Goal: Transaction & Acquisition: Purchase product/service

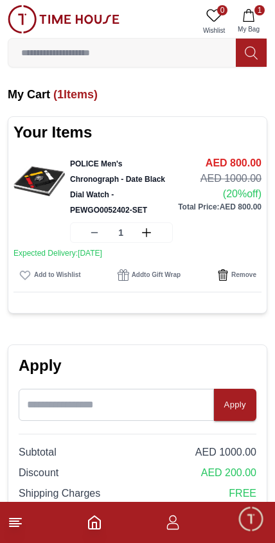
scroll to position [6, 6]
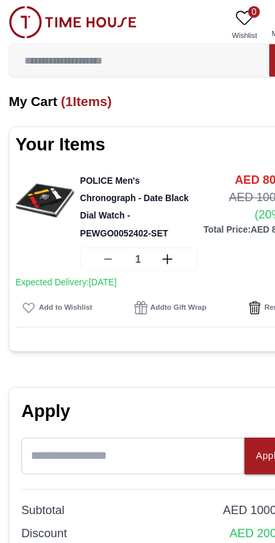
click at [46, 187] on img at bounding box center [38, 175] width 51 height 51
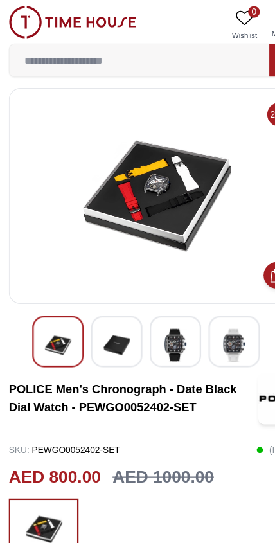
click at [150, 161] on img at bounding box center [138, 171] width 238 height 167
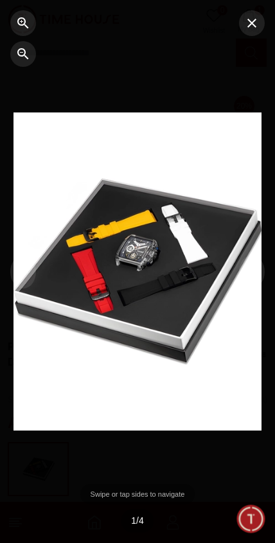
click at [136, 250] on div at bounding box center [136, 271] width 247 height 319
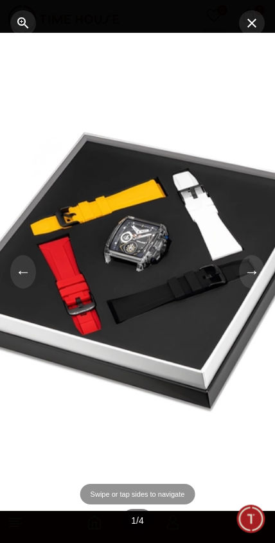
click at [127, 271] on div at bounding box center [137, 271] width 371 height 477
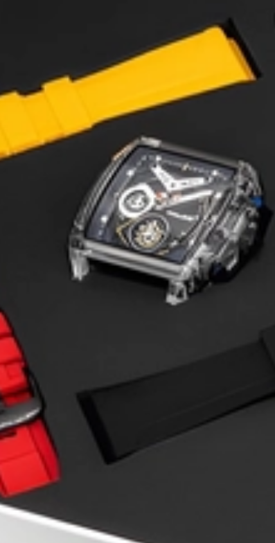
click at [46, 87] on div at bounding box center [137, 271] width 371 height 477
click at [35, 97] on div at bounding box center [137, 271] width 371 height 477
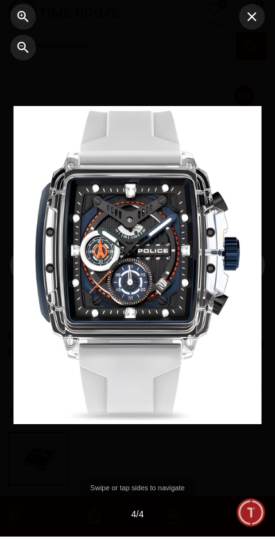
click at [21, 20] on icon "button" at bounding box center [21, 21] width 3 height 3
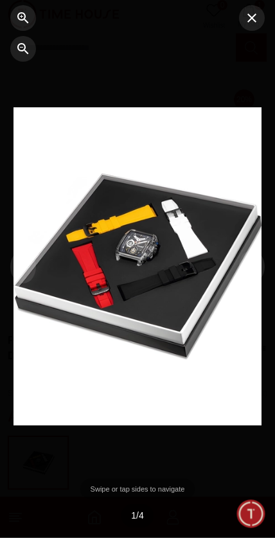
scroll to position [0, 0]
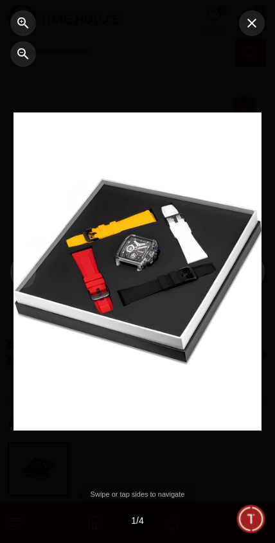
click at [261, 26] on button "button" at bounding box center [252, 23] width 26 height 26
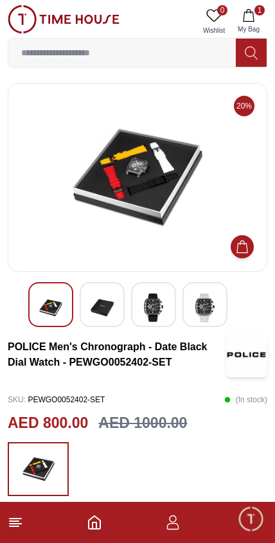
click at [156, 316] on img at bounding box center [153, 308] width 23 height 30
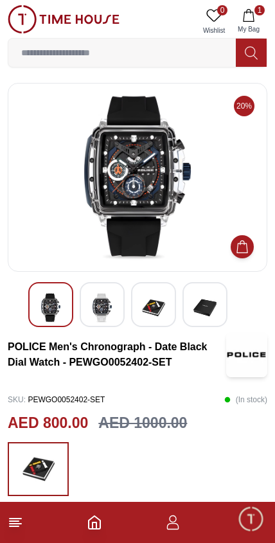
click at [206, 307] on img at bounding box center [204, 308] width 23 height 30
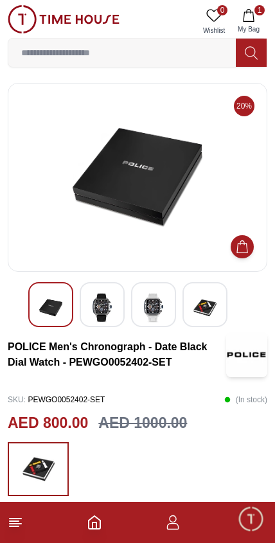
click at [26, 468] on img at bounding box center [38, 468] width 32 height 41
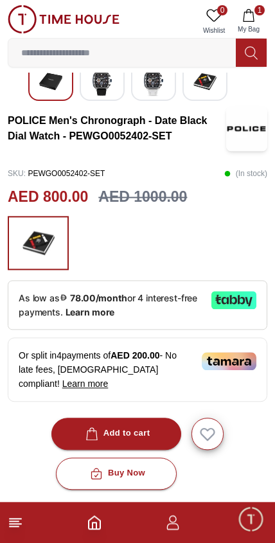
scroll to position [227, 0]
